Goal: Information Seeking & Learning: Learn about a topic

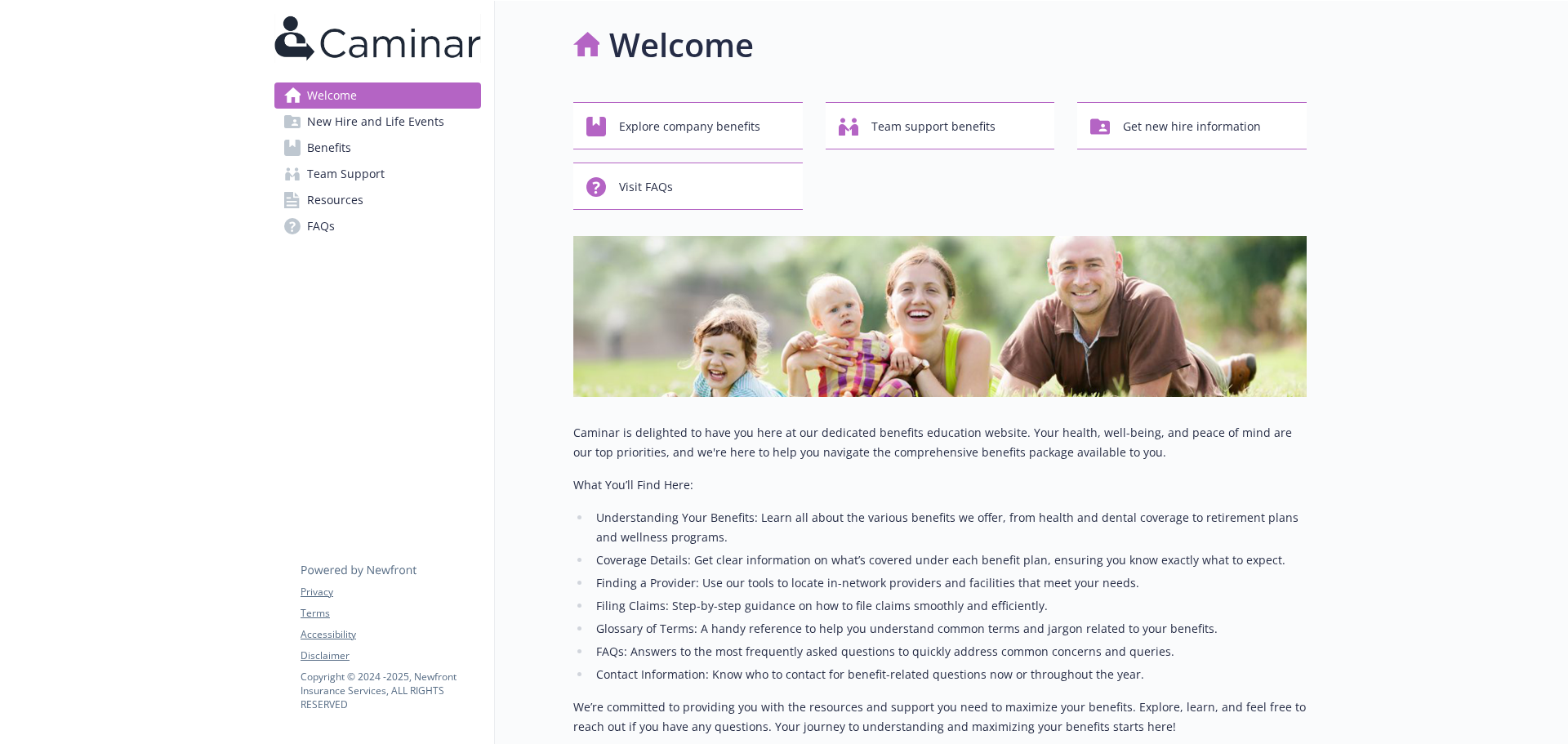
click at [343, 153] on span "Benefits" at bounding box center [329, 147] width 44 height 26
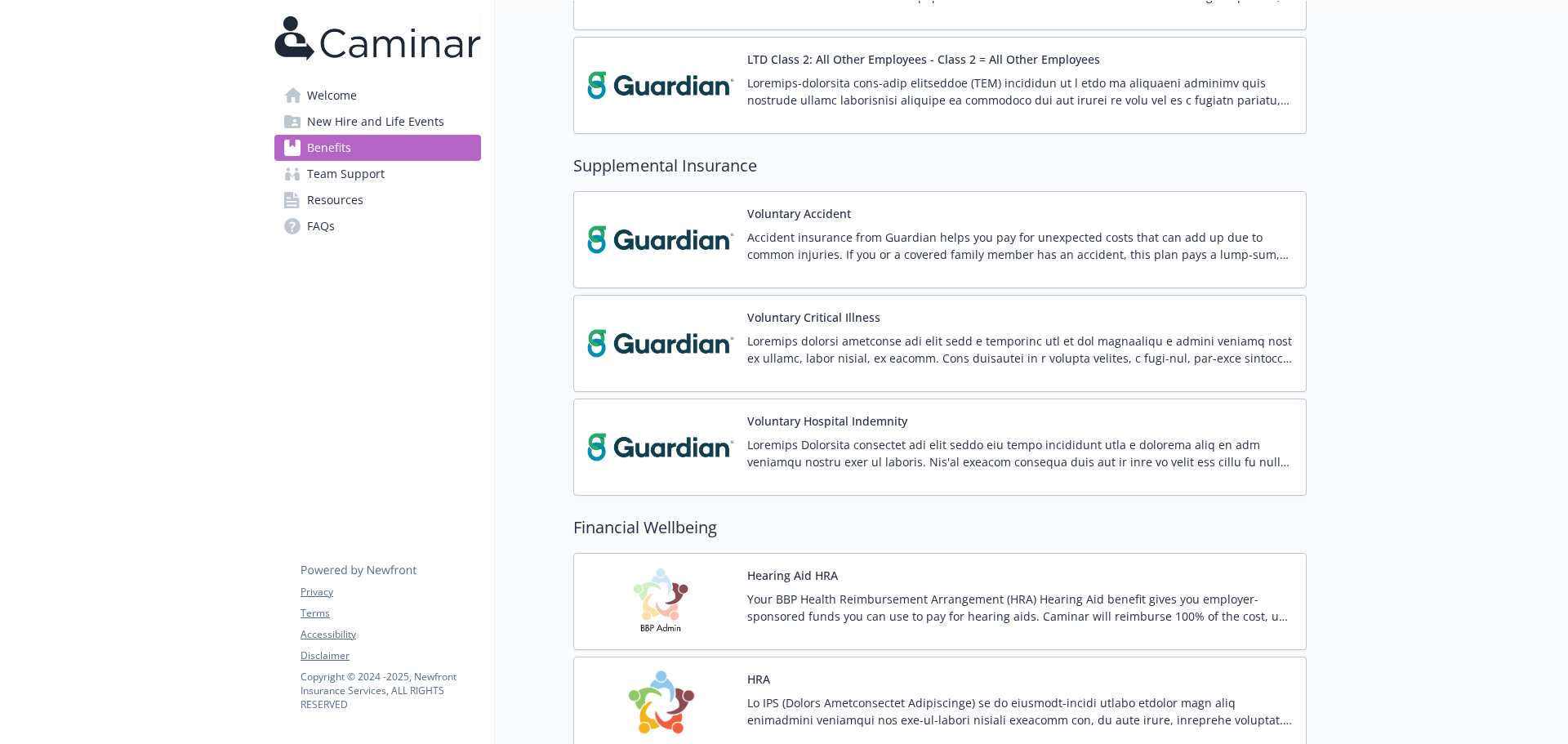
click at [826, 382] on div "Voluntary Critical Illness" at bounding box center [939, 343] width 733 height 98
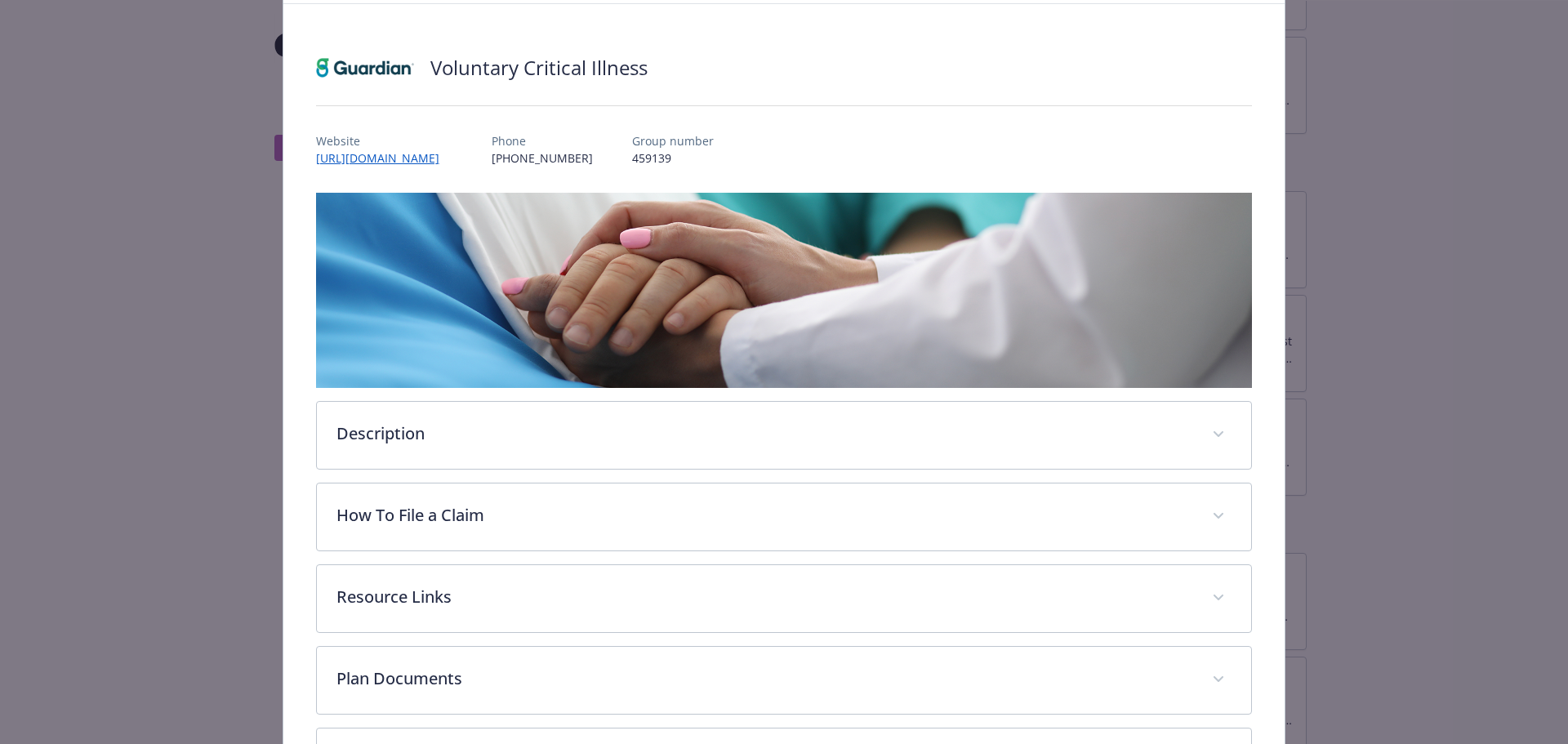
scroll to position [225, 0]
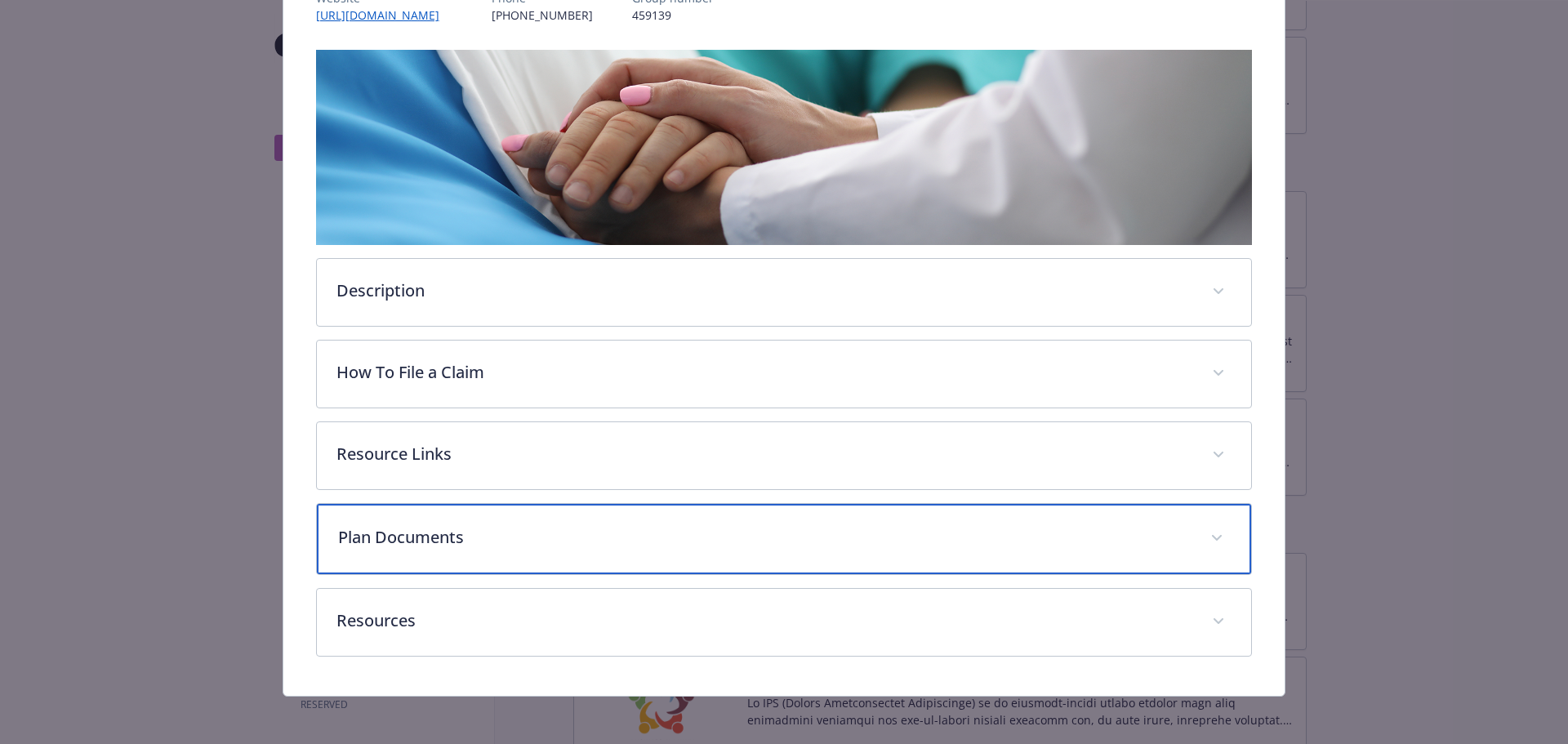
click at [554, 554] on div "Plan Documents" at bounding box center [784, 539] width 935 height 71
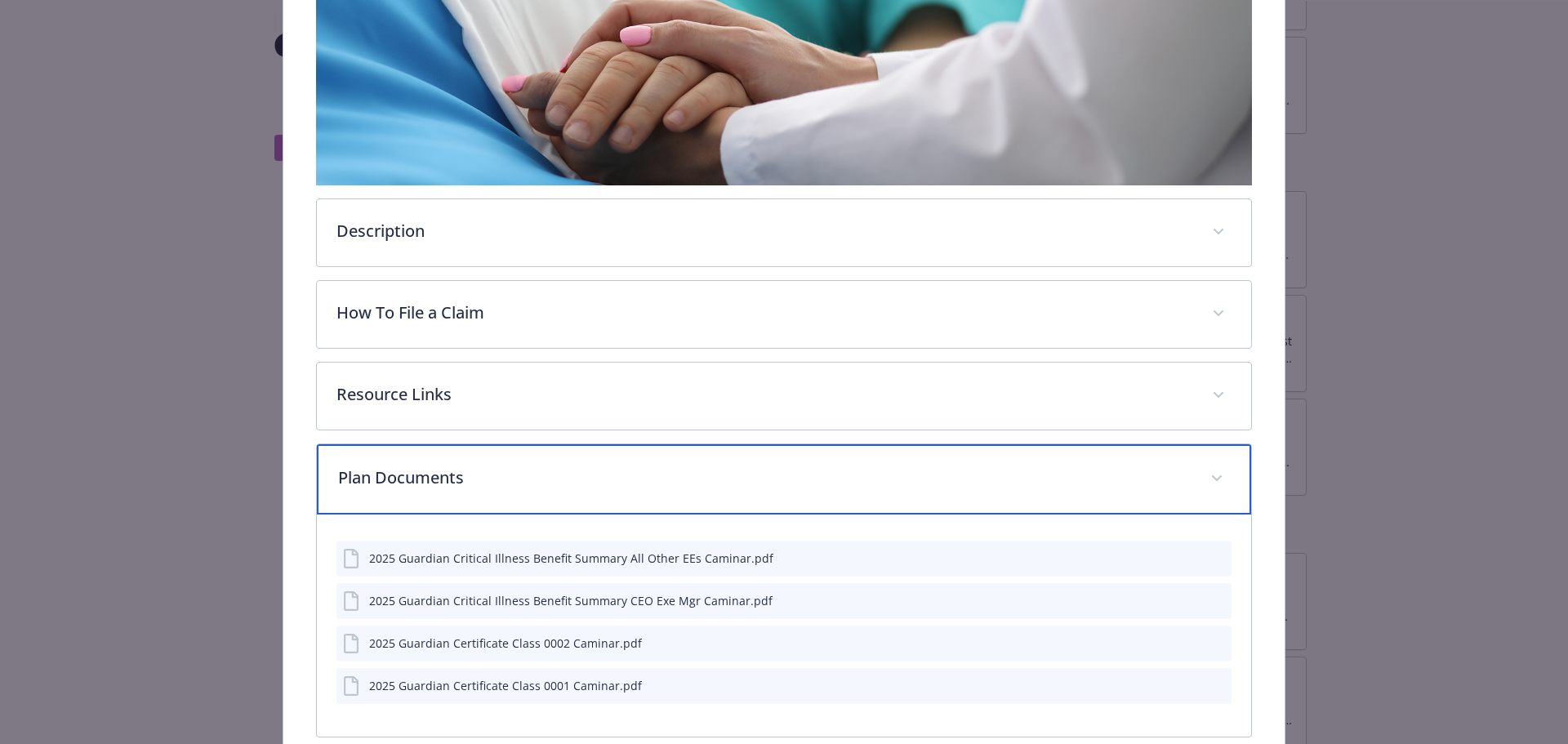
scroll to position [388, 0]
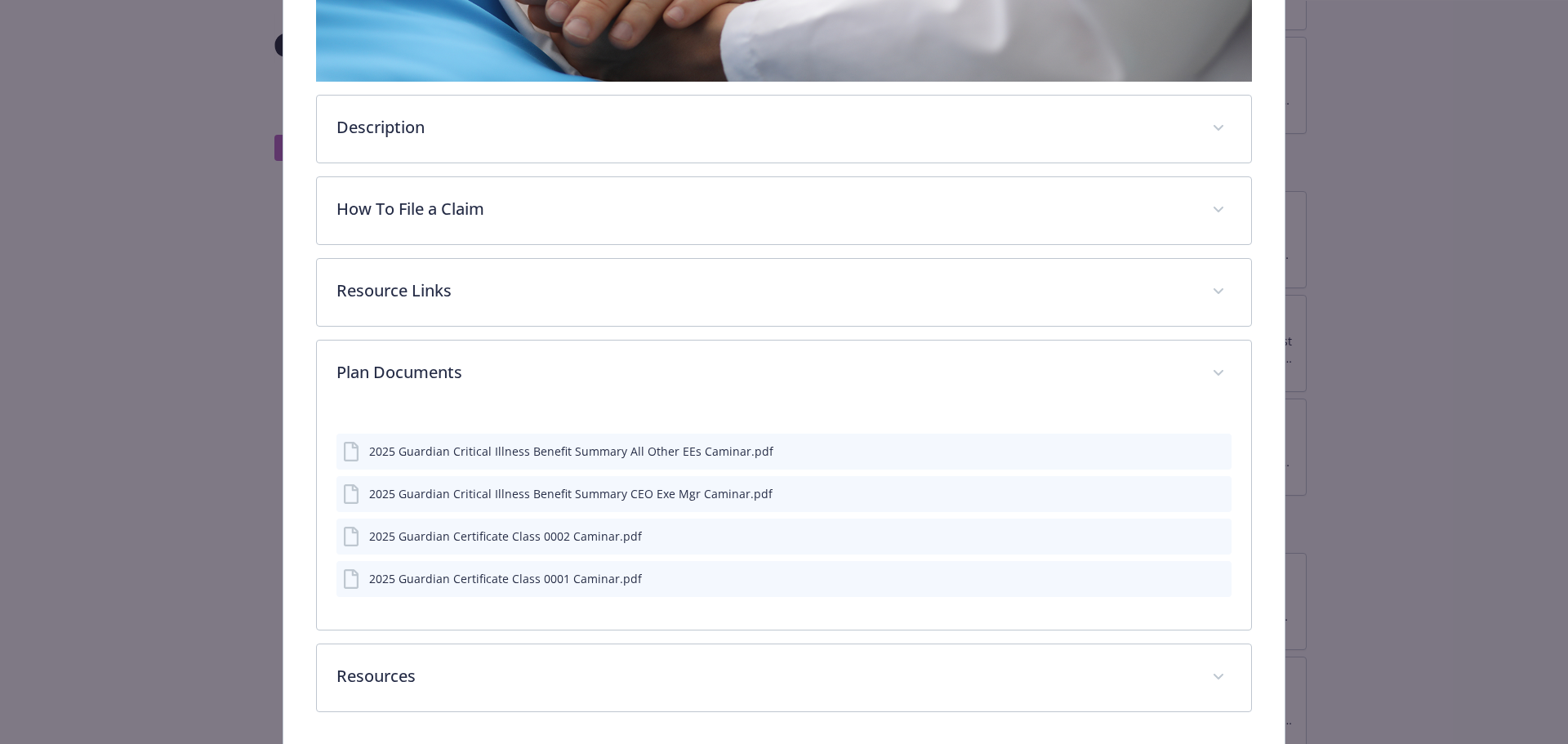
click at [1209, 453] on icon "preview file" at bounding box center [1215, 450] width 14 height 12
click at [1209, 533] on icon "preview file" at bounding box center [1215, 535] width 14 height 12
